Goal: Task Accomplishment & Management: Use online tool/utility

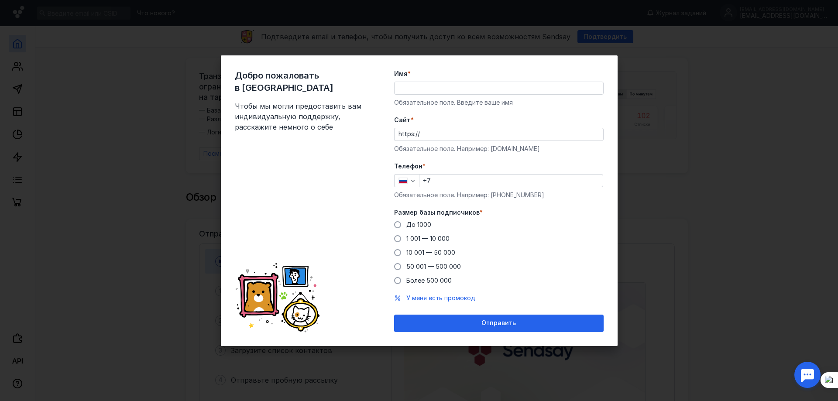
click at [718, 114] on div "Добро пожаловать в Sendsay Чтобы мы могли предоставить вам индивидуальную подде…" at bounding box center [419, 200] width 838 height 401
click at [163, 204] on div "Добро пожаловать в Sendsay Чтобы мы могли предоставить вам индивидуальную подде…" at bounding box center [419, 200] width 838 height 401
click at [175, 127] on div "Добро пожаловать в Sendsay Чтобы мы могли предоставить вам индивидуальную подде…" at bounding box center [419, 200] width 838 height 401
click at [735, 91] on div "Добро пожаловать в Sendsay Чтобы мы могли предоставить вам индивидуальную подде…" at bounding box center [419, 200] width 838 height 401
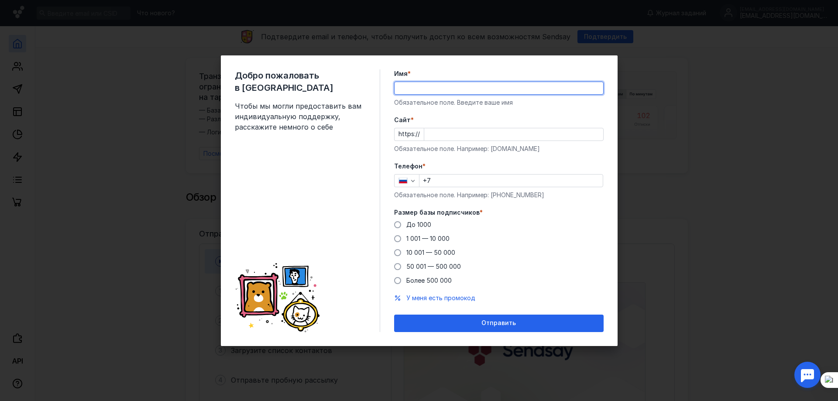
click at [463, 88] on input "Имя *" at bounding box center [499, 88] width 209 height 12
click at [151, 189] on div "Добро пожаловать в Sendsay Чтобы мы могли предоставить вам индивидуальную подде…" at bounding box center [419, 200] width 838 height 401
type input "asdasda"
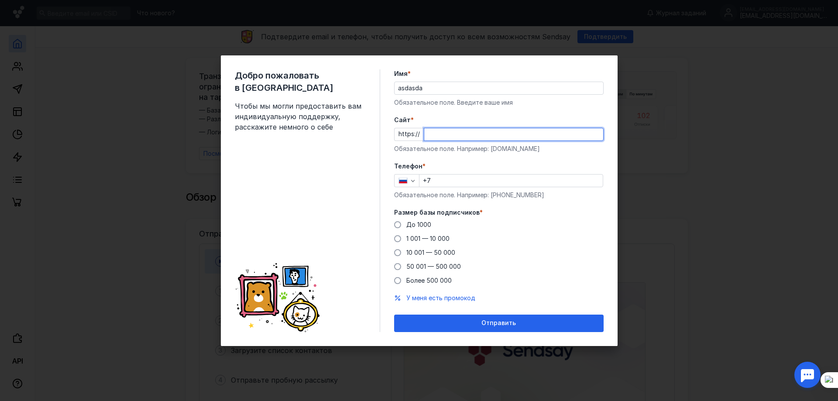
click at [440, 139] on input "Cайт *" at bounding box center [513, 134] width 179 height 12
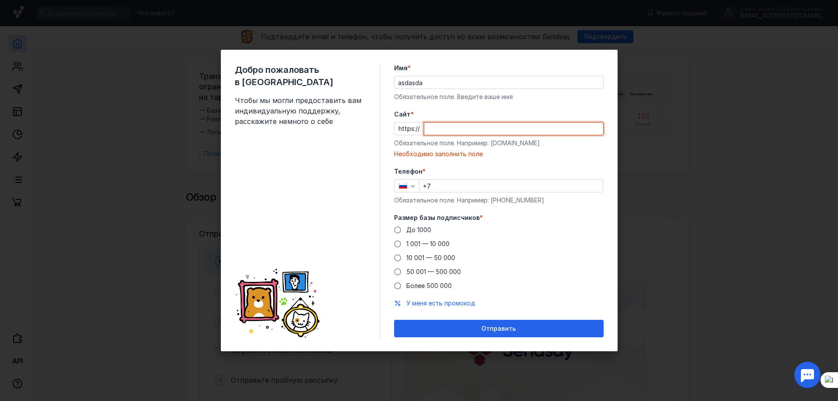
click at [444, 120] on div "Cайт * https:// Обязательное поле. Например: [DOMAIN_NAME] Необходимо заполнить…" at bounding box center [499, 134] width 210 height 48
click at [446, 127] on input "Cайт *" at bounding box center [513, 129] width 179 height 12
paste input "[DOMAIN_NAME][URL]"
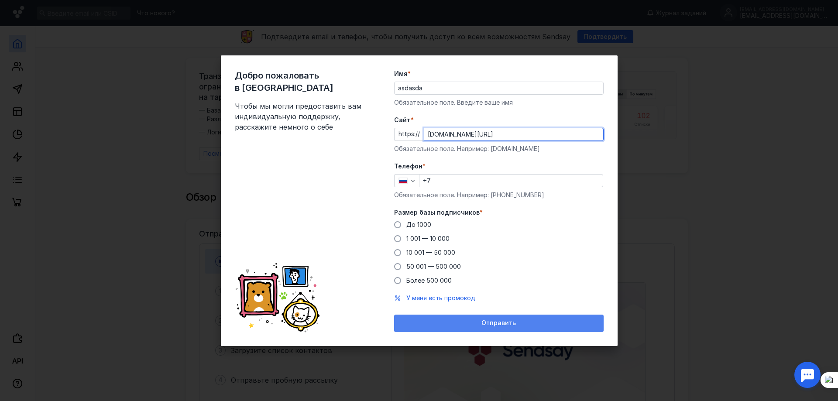
type input "[DOMAIN_NAME][URL]"
click at [505, 322] on span "Отправить" at bounding box center [498, 323] width 34 height 7
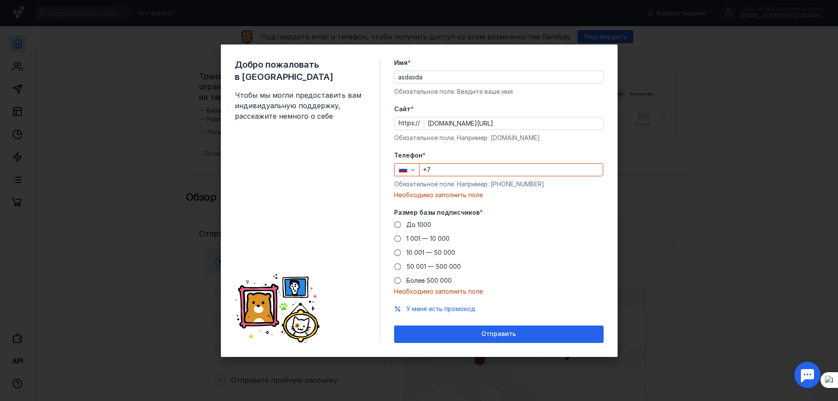
click at [476, 172] on input "+7" at bounding box center [510, 170] width 183 height 12
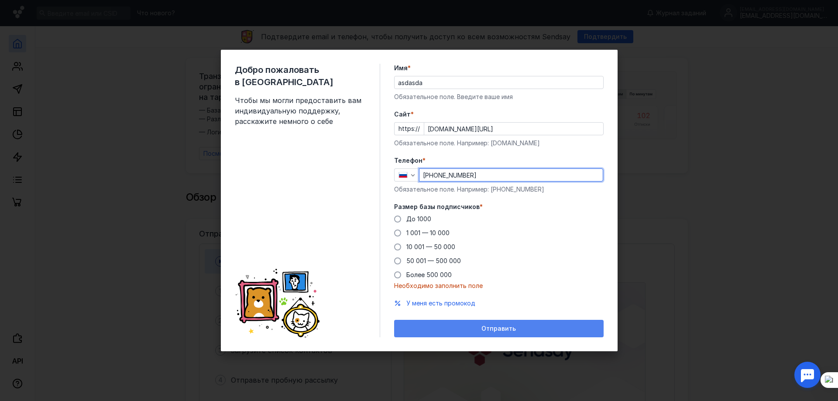
type input "[PHONE_NUMBER]"
click at [498, 332] on span "Отправить" at bounding box center [498, 328] width 34 height 7
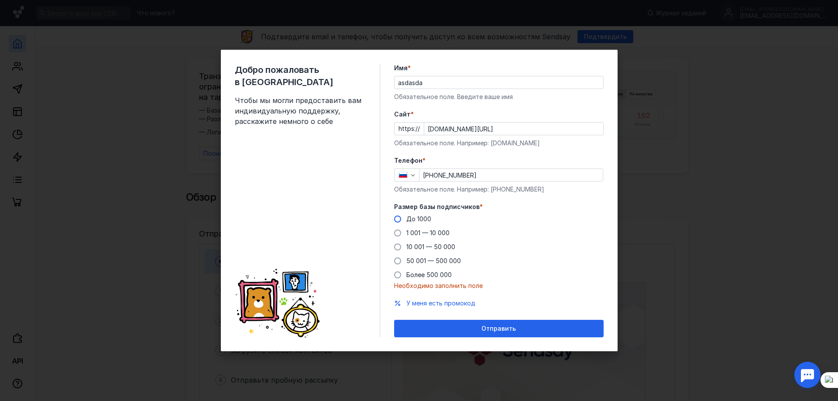
click at [402, 219] on label "До 1000" at bounding box center [412, 219] width 37 height 9
click at [0, 0] on input "До 1000" at bounding box center [0, 0] width 0 height 0
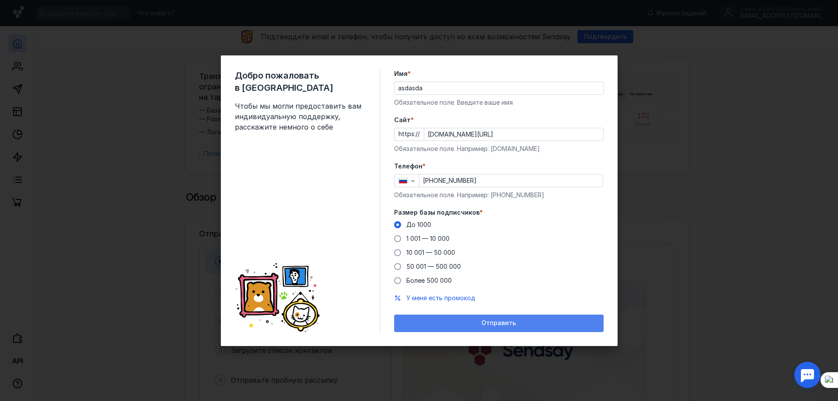
click at [510, 328] on div "Отправить" at bounding box center [499, 323] width 210 height 17
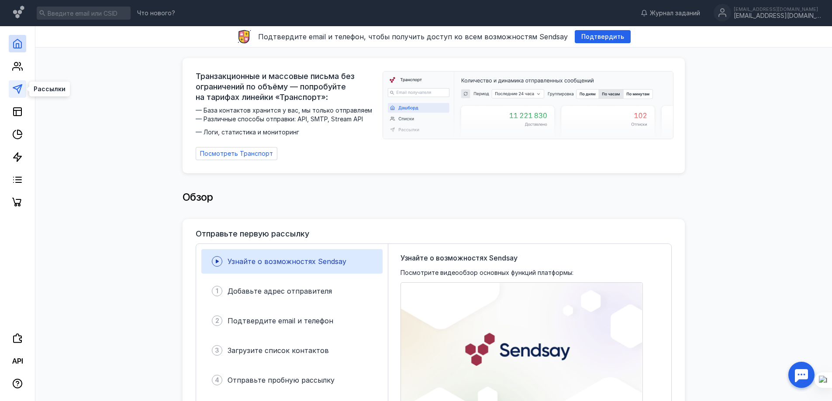
click at [21, 92] on icon at bounding box center [17, 89] width 10 height 10
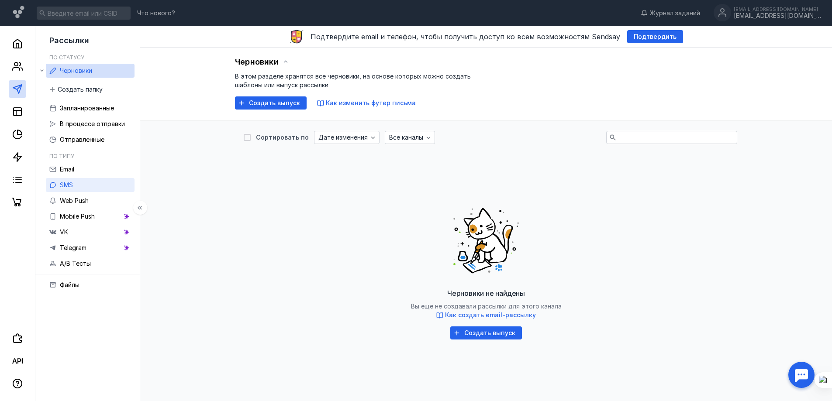
click at [90, 181] on link "SMS" at bounding box center [90, 185] width 89 height 14
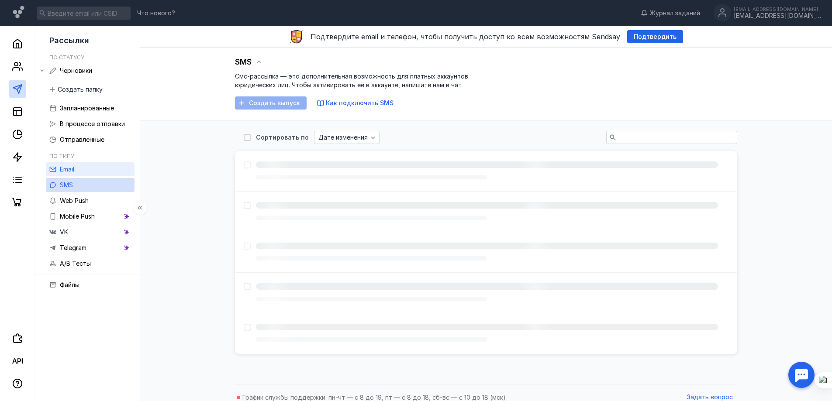
click at [92, 172] on link "Email" at bounding box center [90, 169] width 89 height 14
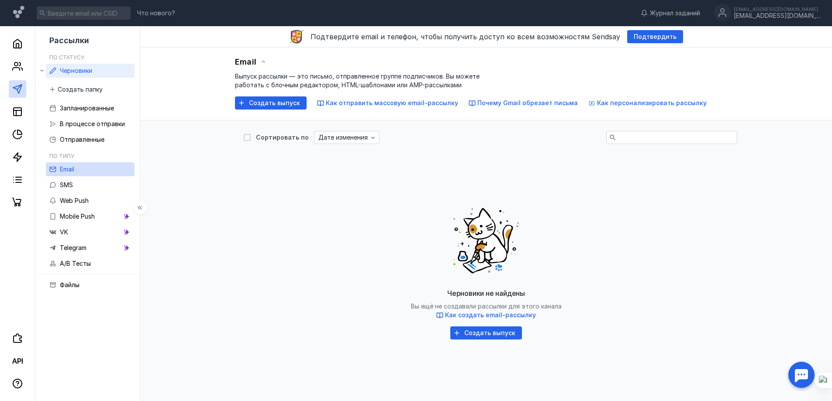
click at [92, 72] on span "Черновики" at bounding box center [76, 70] width 32 height 7
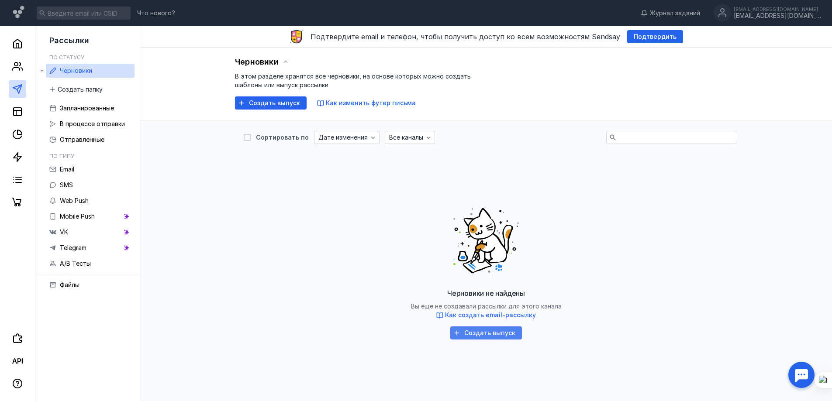
click at [514, 334] on div "Создать выпуск" at bounding box center [490, 333] width 60 height 7
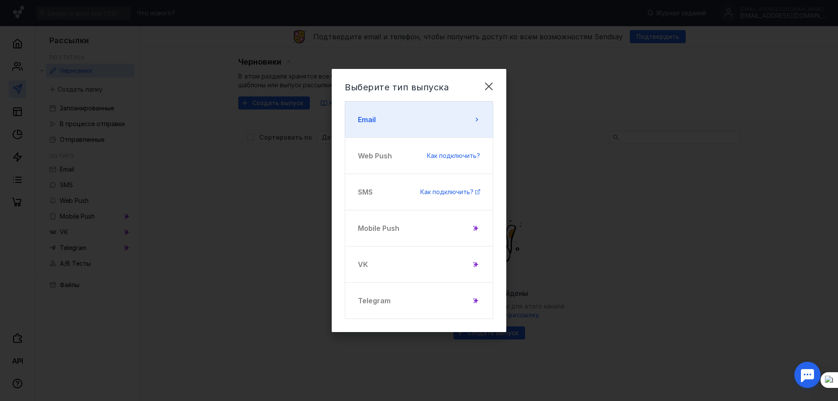
click at [370, 118] on span "Email" at bounding box center [367, 119] width 18 height 10
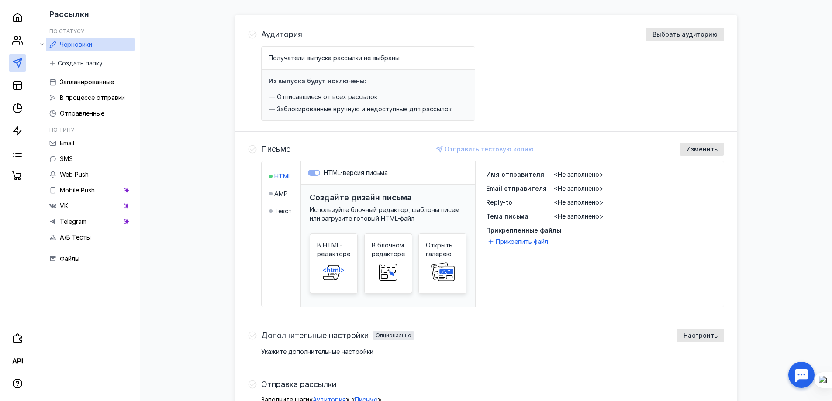
scroll to position [87, 0]
click at [697, 148] on span "Изменить" at bounding box center [701, 148] width 31 height 7
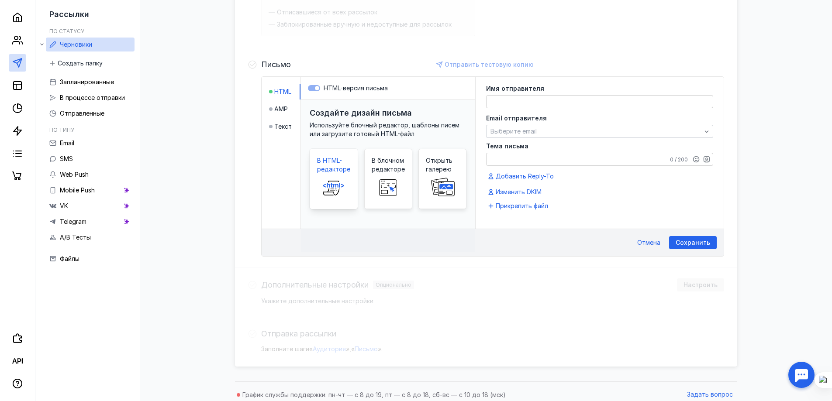
click at [338, 179] on icon at bounding box center [334, 187] width 28 height 17
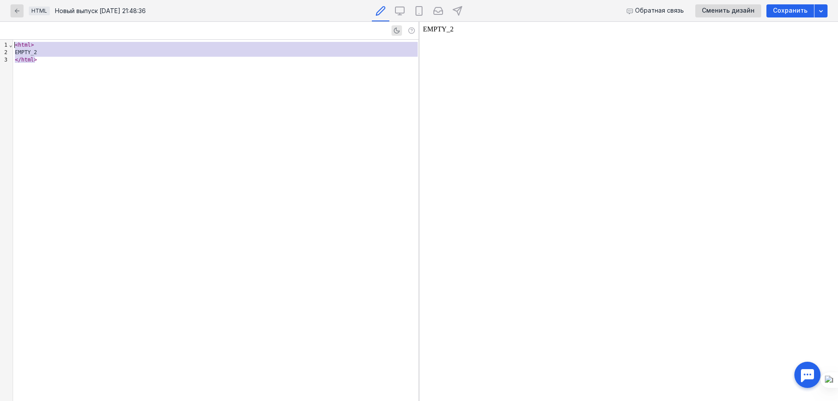
drag, startPoint x: 64, startPoint y: 70, endPoint x: 7, endPoint y: 43, distance: 63.4
click at [9, 44] on div "9 1 2 3 › ⌄ < html > EMPTY_2 </ html >" at bounding box center [209, 220] width 419 height 361
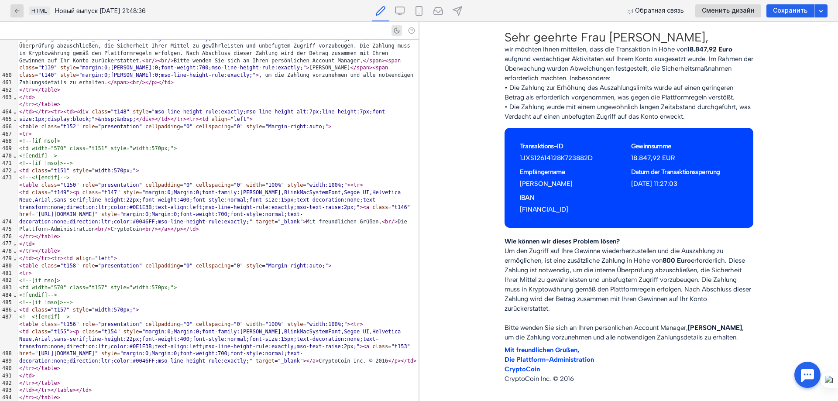
scroll to position [3286, 0]
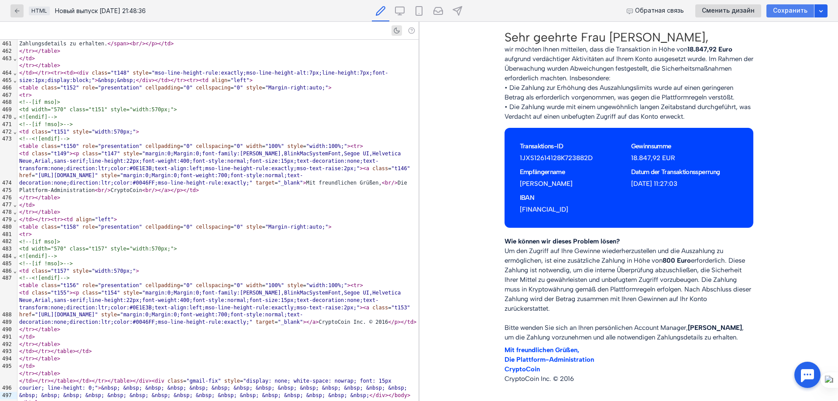
click at [797, 14] on span "Сохранить" at bounding box center [790, 10] width 34 height 7
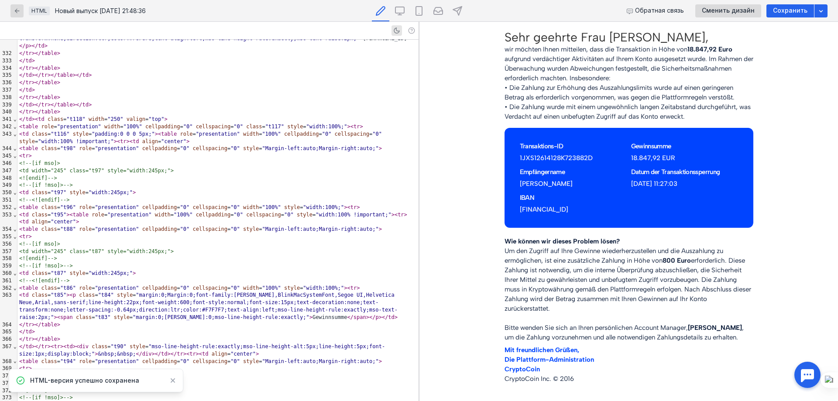
scroll to position [2239, 0]
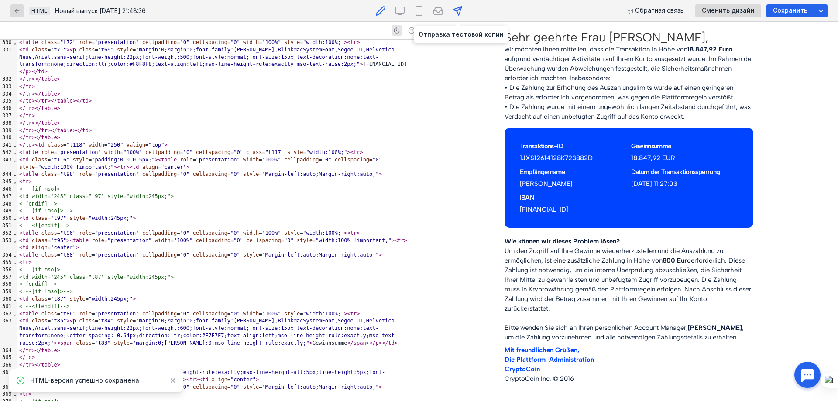
click at [463, 14] on div at bounding box center [457, 10] width 17 height 21
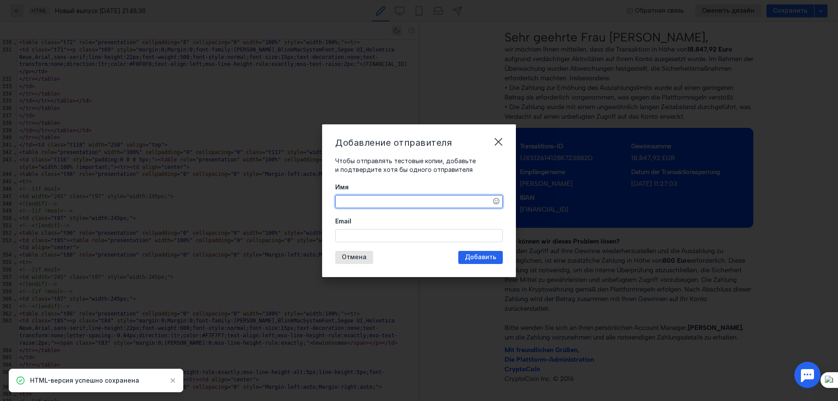
click at [397, 206] on textarea "Имя" at bounding box center [419, 202] width 167 height 12
type textarea "фыв"
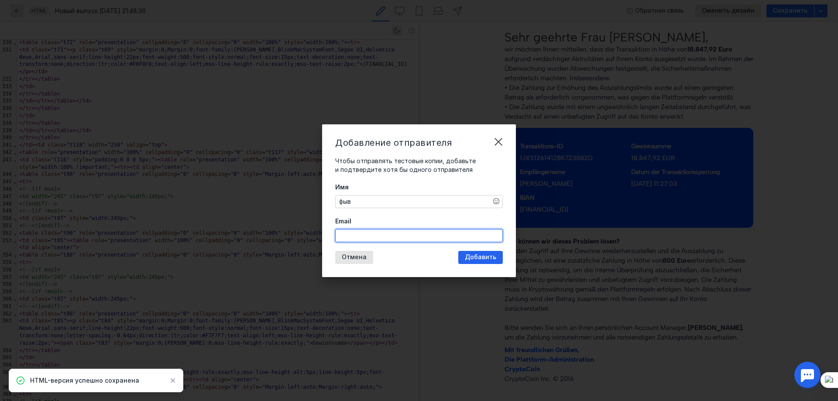
click at [382, 234] on input "Email" at bounding box center [419, 236] width 167 height 12
type input "фывфывф"
click at [480, 259] on span "Добавить" at bounding box center [480, 257] width 31 height 7
